Goal: Task Accomplishment & Management: Manage account settings

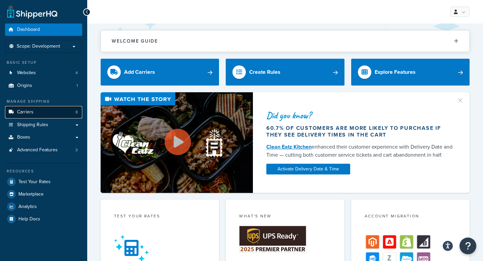
click at [56, 113] on link "Carriers 8" at bounding box center [43, 112] width 77 height 12
click at [66, 128] on link "Shipping Rules" at bounding box center [43, 125] width 77 height 12
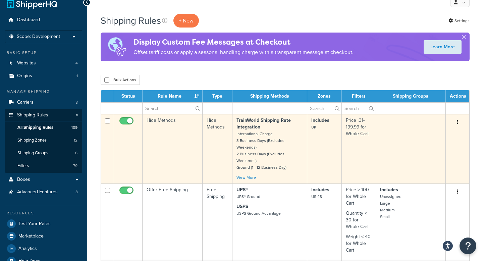
scroll to position [13, 0]
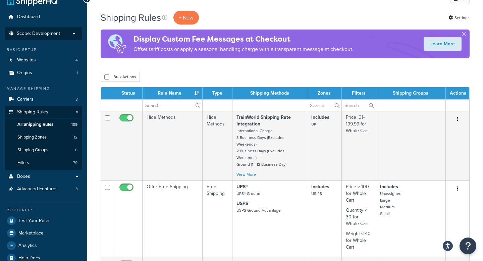
click at [74, 35] on p "Scope: Development" at bounding box center [43, 34] width 71 height 6
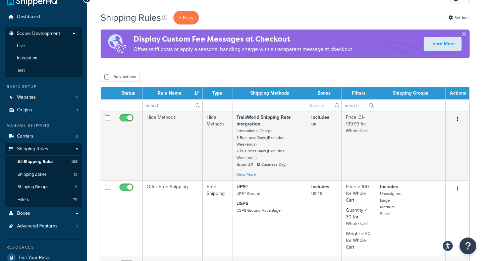
click at [69, 33] on p "Scope: Development" at bounding box center [43, 35] width 71 height 9
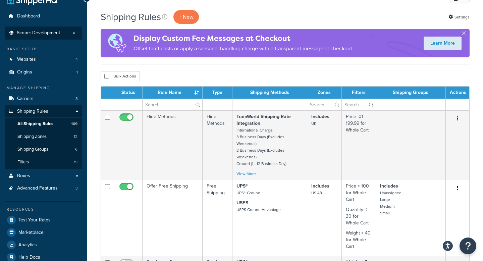
scroll to position [14, 0]
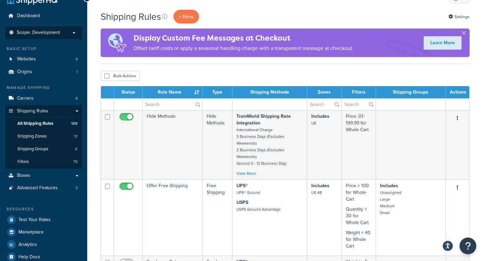
click at [53, 33] on span "Scope: Development" at bounding box center [38, 33] width 43 height 6
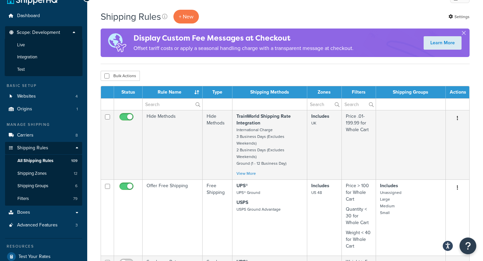
click at [37, 33] on span "Scope: Development" at bounding box center [38, 33] width 43 height 6
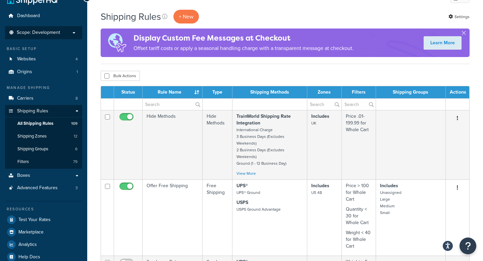
click at [55, 33] on span "Scope: Development" at bounding box center [38, 33] width 43 height 6
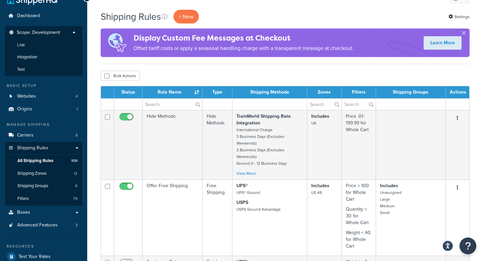
click at [54, 33] on span "Scope: Development" at bounding box center [38, 33] width 43 height 6
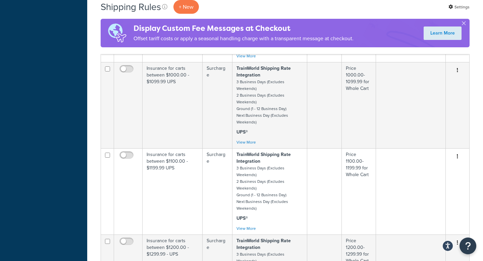
scroll to position [0, 0]
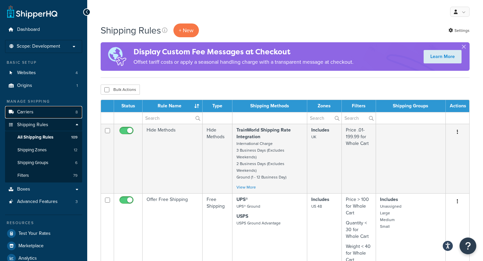
click at [56, 113] on link "Carriers 8" at bounding box center [43, 112] width 77 height 12
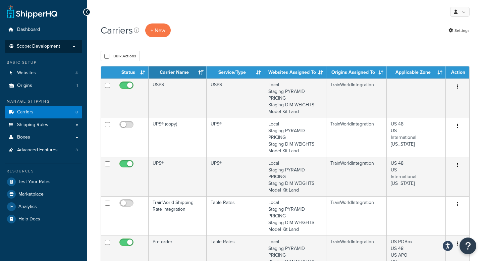
click at [60, 49] on p "Scope: Development" at bounding box center [43, 47] width 71 height 6
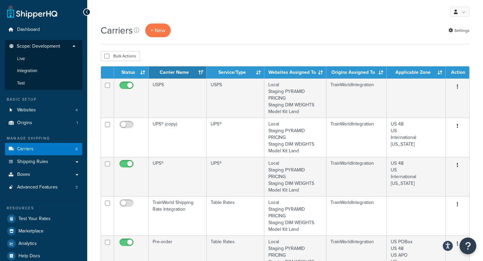
click at [60, 48] on p "Scope: Development" at bounding box center [43, 48] width 71 height 9
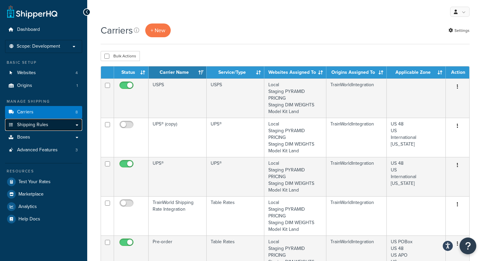
click at [46, 127] on span "Shipping Rules" at bounding box center [32, 125] width 31 height 6
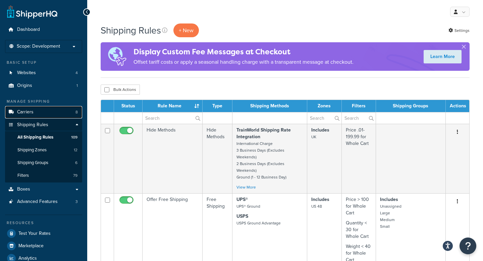
click at [42, 109] on link "Carriers 8" at bounding box center [43, 112] width 77 height 12
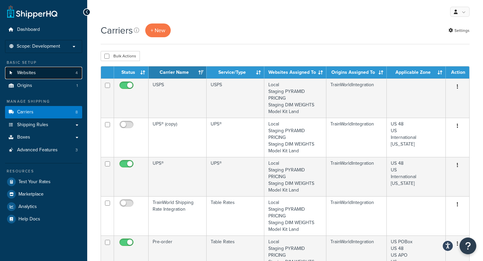
click at [52, 76] on link "Websites 4" at bounding box center [43, 73] width 77 height 12
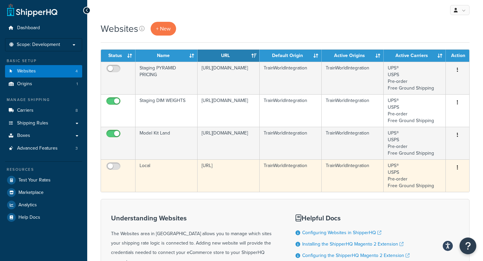
scroll to position [1, 0]
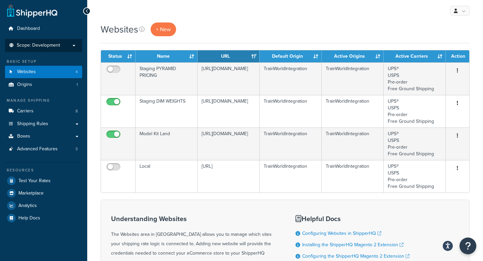
click at [48, 45] on span "Scope: Development" at bounding box center [38, 46] width 43 height 6
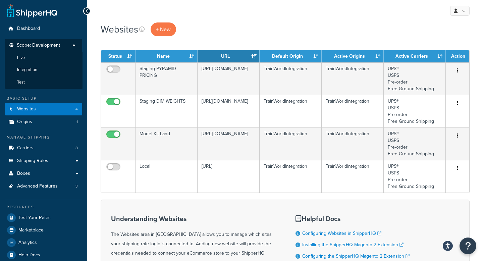
click at [48, 45] on span "Scope: Development" at bounding box center [38, 46] width 43 height 6
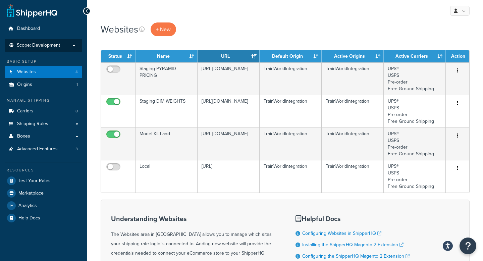
click at [48, 45] on span "Scope: Development" at bounding box center [38, 46] width 43 height 6
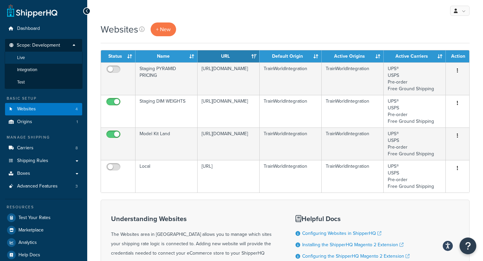
click at [44, 59] on li "Live" at bounding box center [44, 58] width 78 height 12
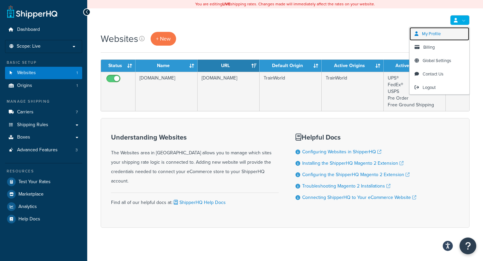
click at [434, 35] on span "My Profile" at bounding box center [431, 34] width 19 height 6
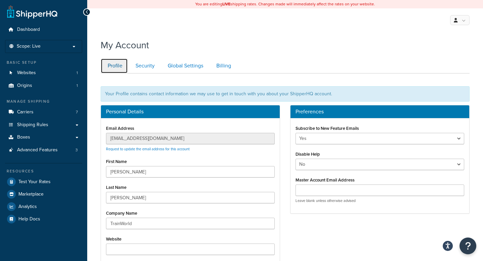
click at [113, 66] on link "Profile" at bounding box center [114, 65] width 27 height 15
click at [49, 48] on p "Scope: Live" at bounding box center [43, 47] width 71 height 6
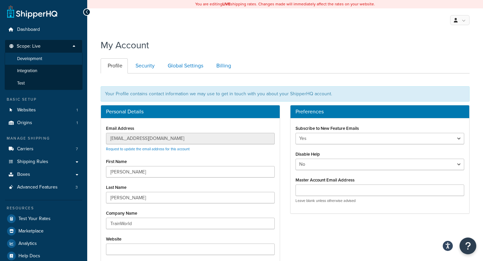
click at [43, 59] on li "Development" at bounding box center [44, 59] width 78 height 12
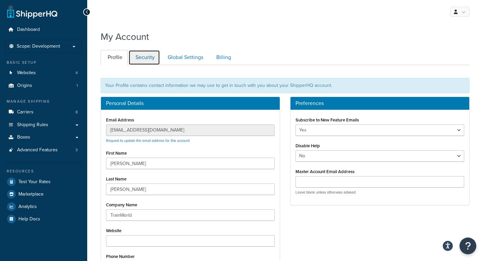
click at [151, 59] on link "Security" at bounding box center [145, 57] width 32 height 15
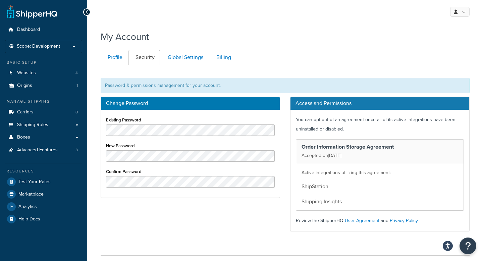
scroll to position [51, 0]
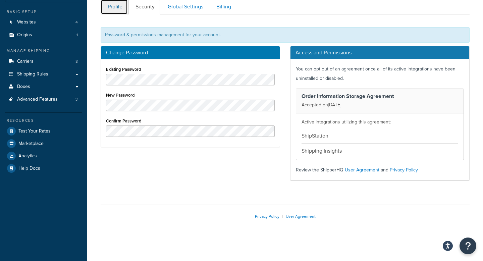
click at [116, 5] on link "Profile" at bounding box center [114, 6] width 27 height 15
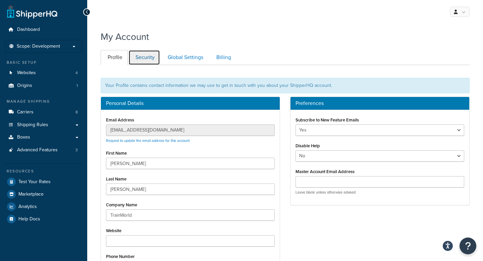
click at [145, 58] on link "Security" at bounding box center [145, 57] width 32 height 15
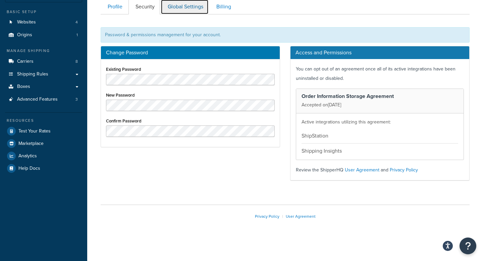
click at [183, 7] on link "Global Settings" at bounding box center [185, 6] width 48 height 15
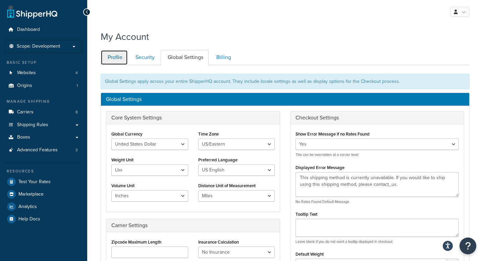
click at [113, 57] on link "Profile" at bounding box center [114, 57] width 27 height 15
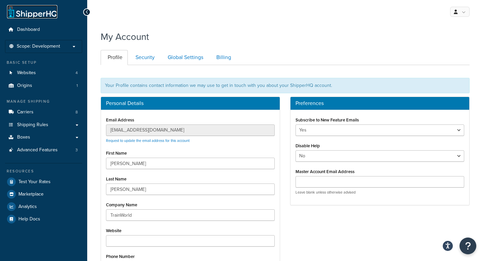
click at [41, 12] on link at bounding box center [32, 11] width 50 height 13
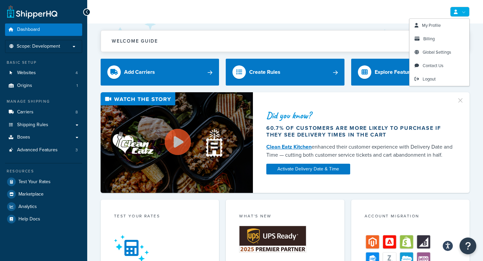
click at [455, 9] on link at bounding box center [459, 12] width 19 height 10
click at [427, 24] on span "My Profile" at bounding box center [431, 25] width 19 height 6
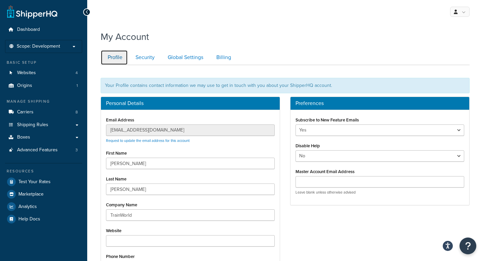
click at [125, 54] on link "Profile" at bounding box center [114, 57] width 27 height 15
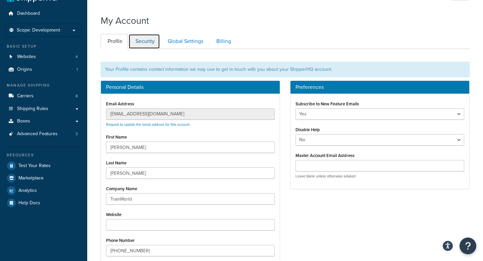
click at [153, 47] on link "Security" at bounding box center [145, 41] width 32 height 15
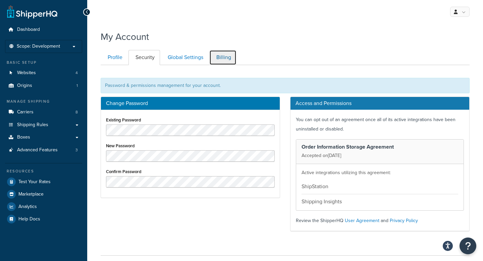
click at [217, 57] on link "Billing" at bounding box center [222, 57] width 27 height 15
